Goal: Information Seeking & Learning: Learn about a topic

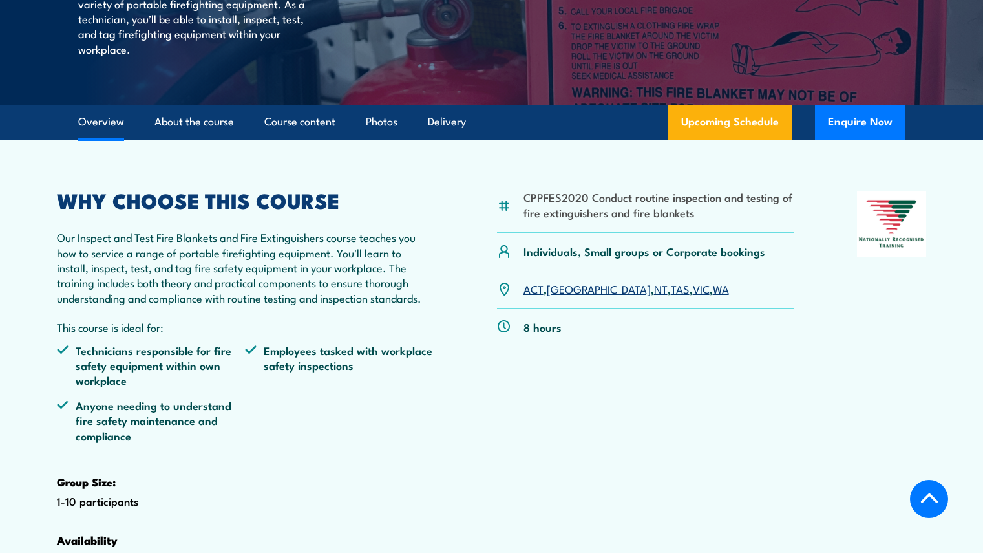
scroll to position [323, 0]
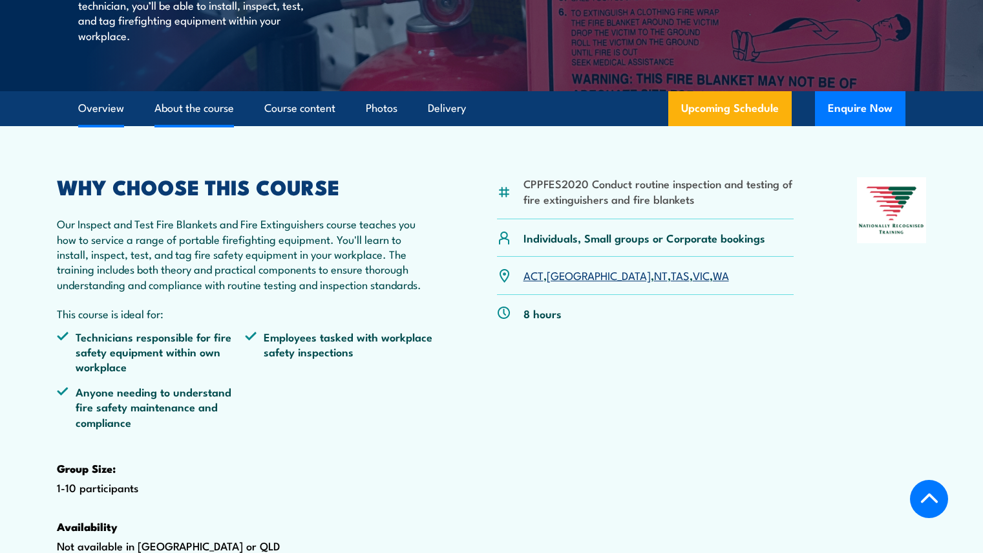
click at [215, 125] on link "About the course" at bounding box center [193, 108] width 79 height 34
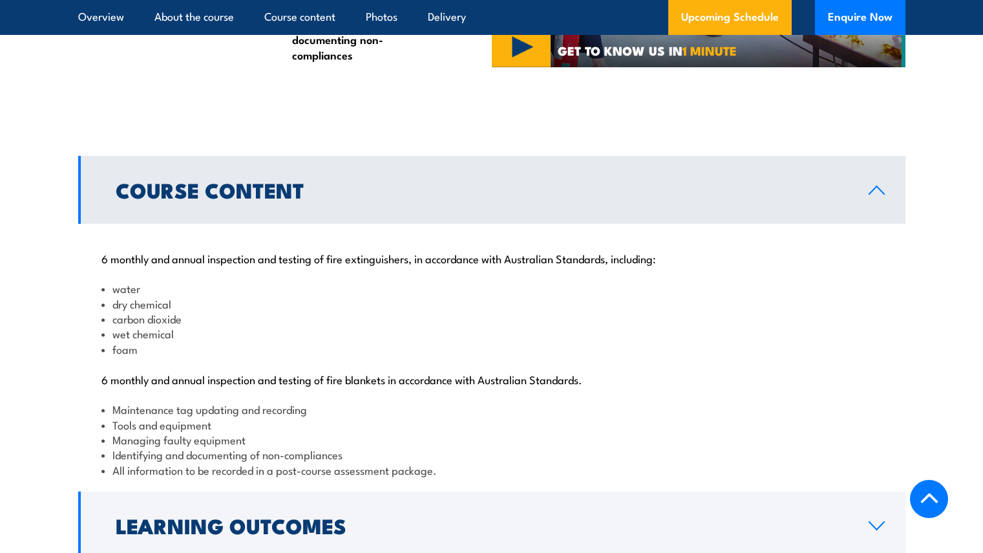
scroll to position [1197, 0]
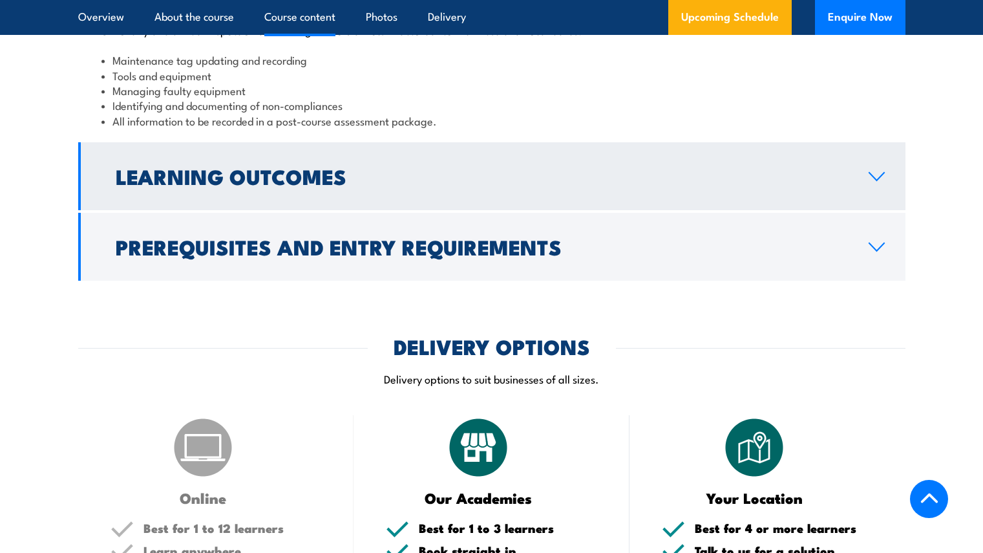
click at [272, 185] on h2 "Learning Outcomes" at bounding box center [482, 176] width 732 height 18
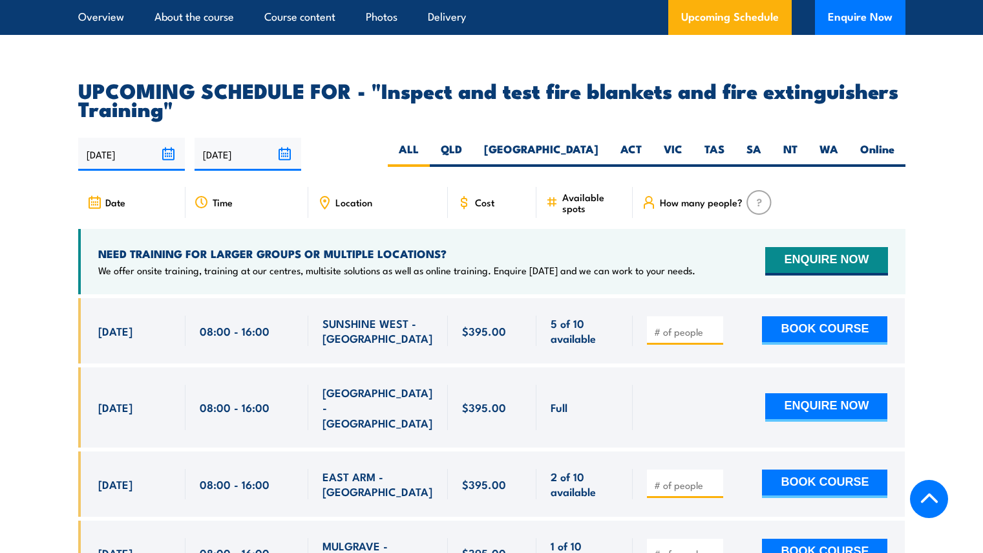
scroll to position [2166, 0]
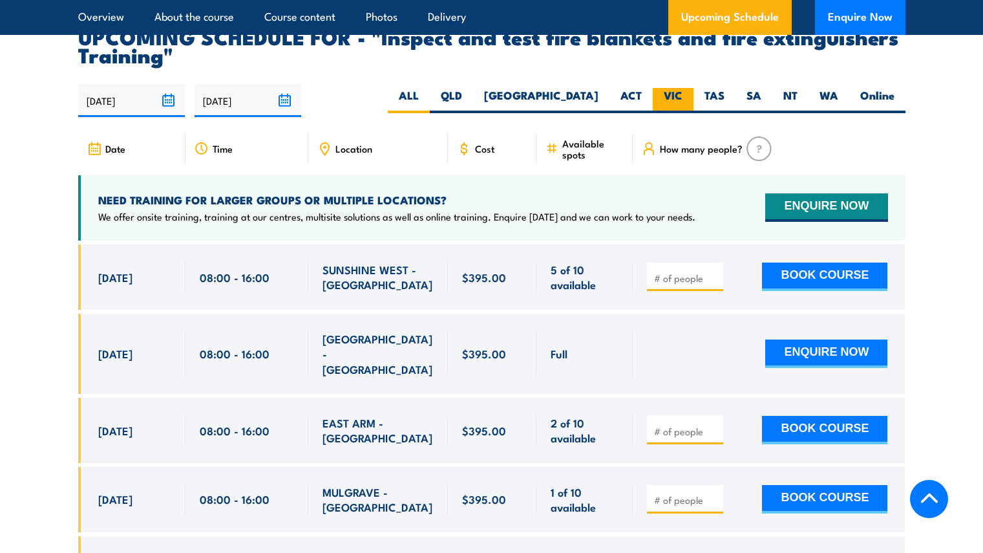
click at [683, 113] on label "VIC" at bounding box center [673, 100] width 41 height 25
click at [683, 96] on input "VIC" at bounding box center [687, 92] width 8 height 8
radio input "true"
